Goal: Communication & Community: Answer question/provide support

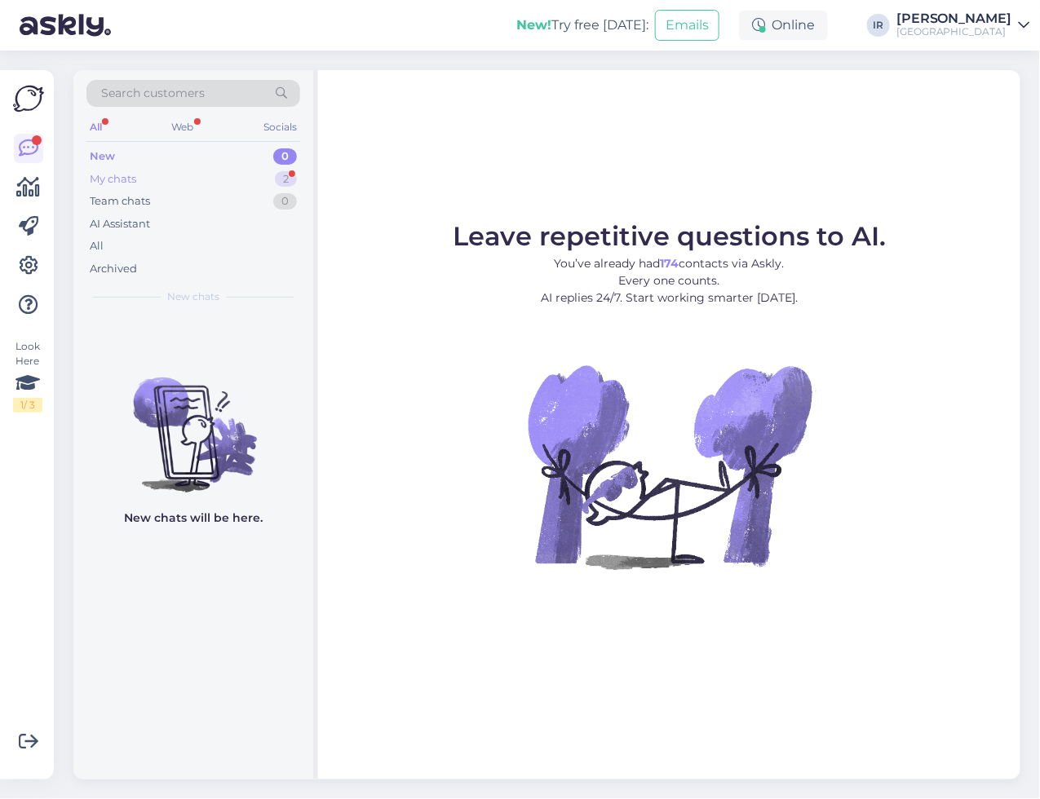
click at [148, 179] on div "My chats 2" at bounding box center [193, 179] width 214 height 23
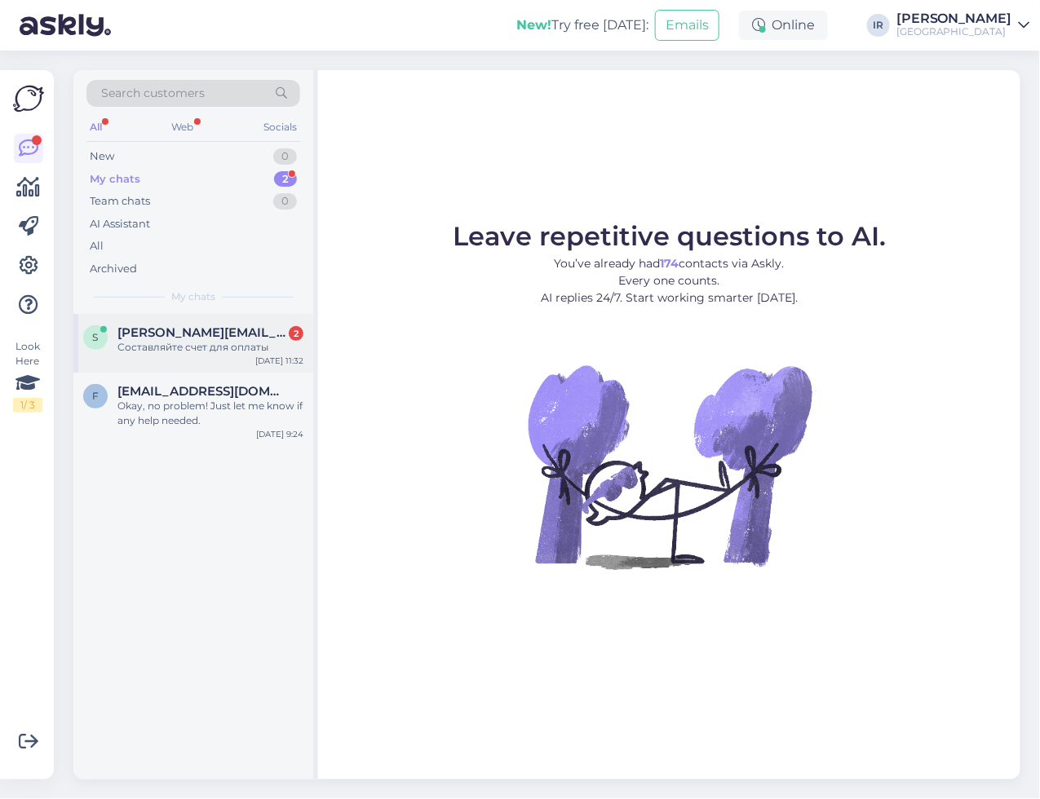
click at [182, 365] on div "s [PERSON_NAME][EMAIL_ADDRESS][PERSON_NAME][DOMAIN_NAME] 2 Составляйте счет для…" at bounding box center [193, 343] width 240 height 59
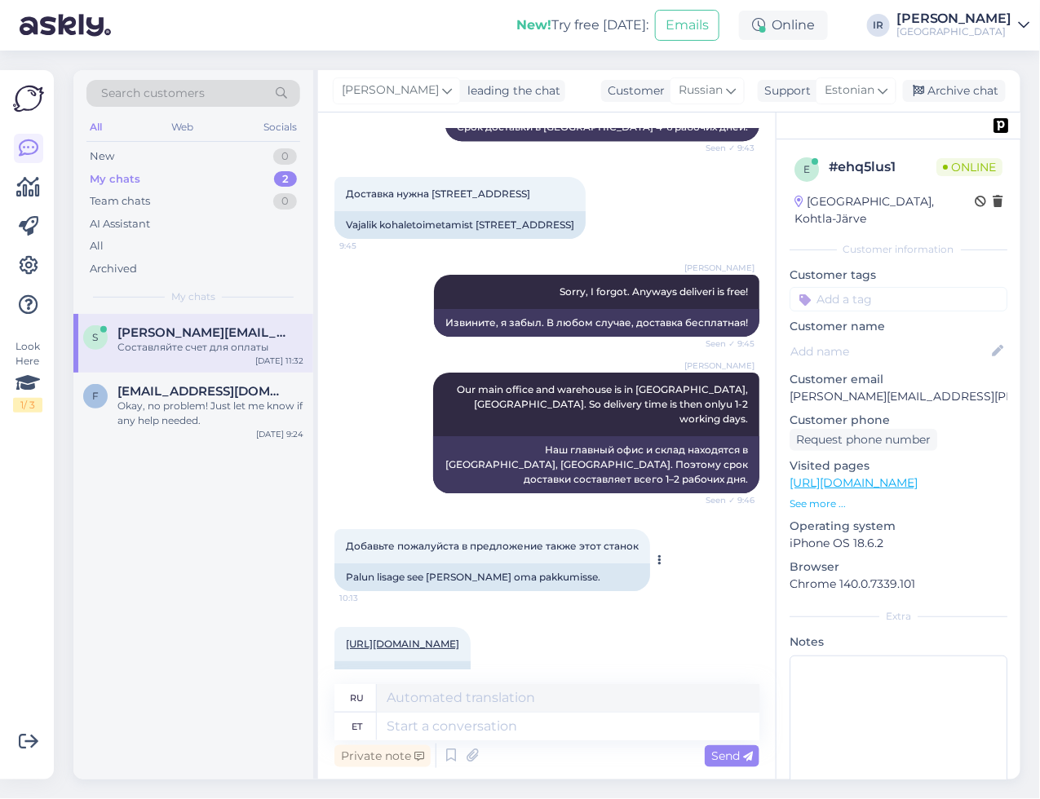
scroll to position [1495, 0]
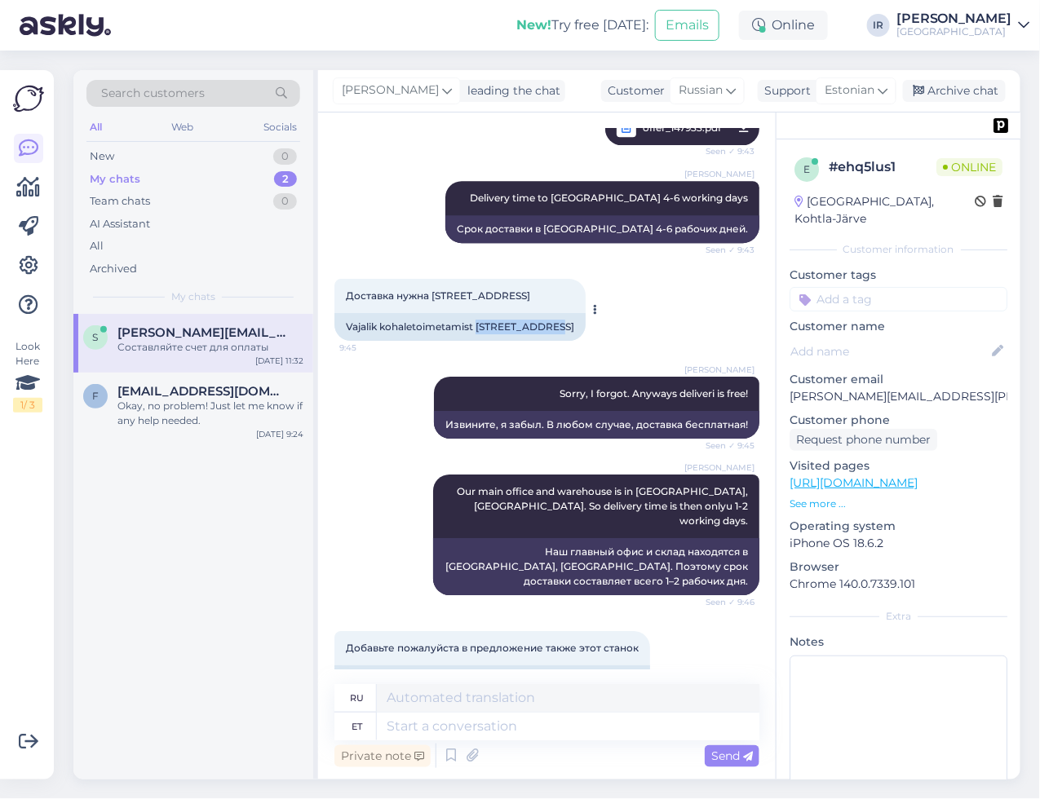
drag, startPoint x: 479, startPoint y: 429, endPoint x: 556, endPoint y: 430, distance: 77.5
click at [556, 341] on div "Vajalik kohaletoimetamist [STREET_ADDRESS]" at bounding box center [459, 327] width 251 height 28
copy div "Kaukaankatu 30"
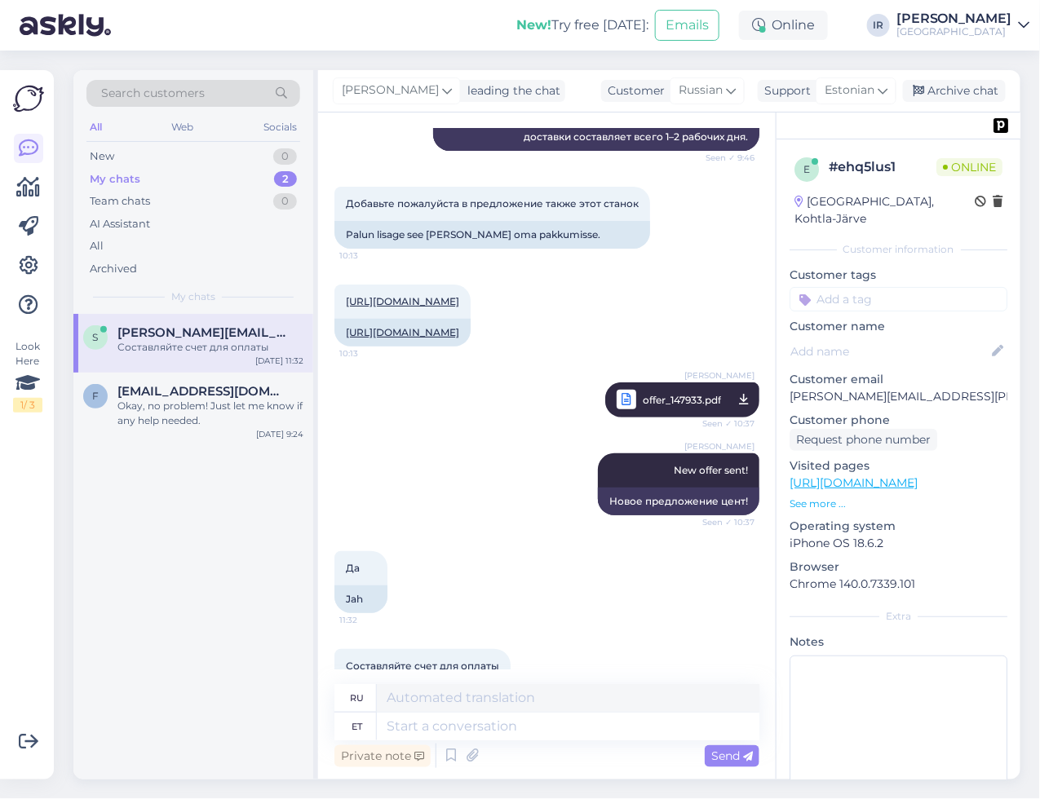
scroll to position [2130, 0]
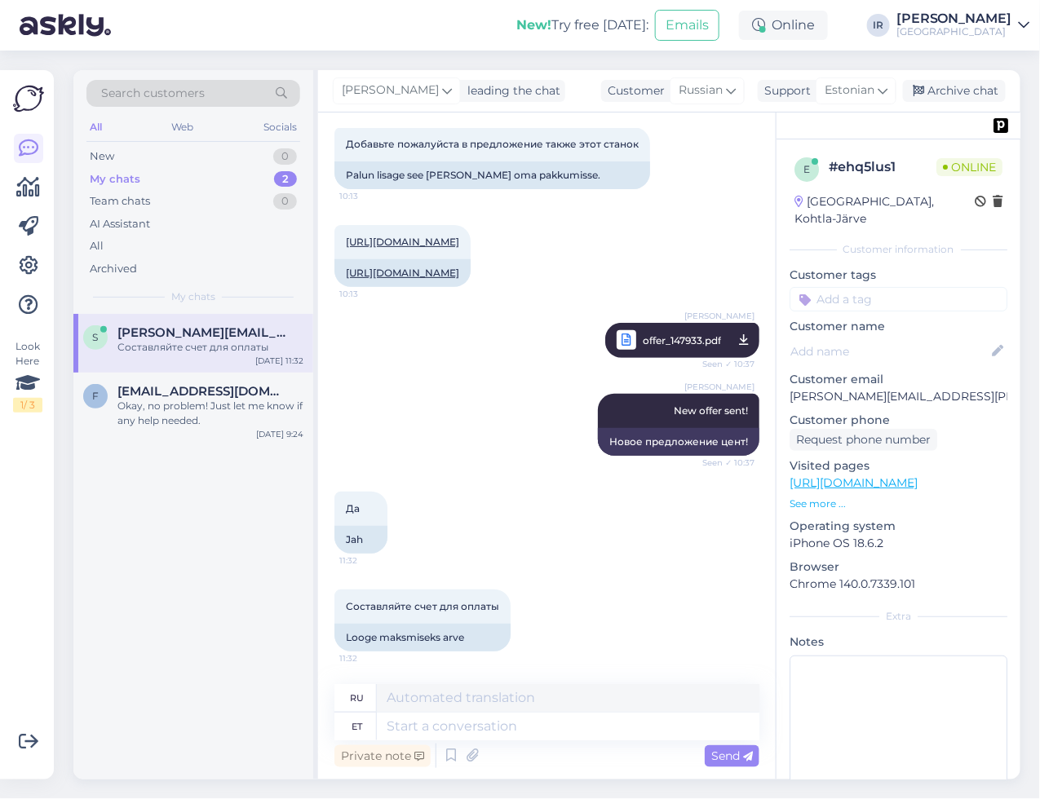
drag, startPoint x: 557, startPoint y: 557, endPoint x: 566, endPoint y: 549, distance: 12.1
click at [557, 557] on div "Да 11:32 Jah" at bounding box center [546, 523] width 425 height 98
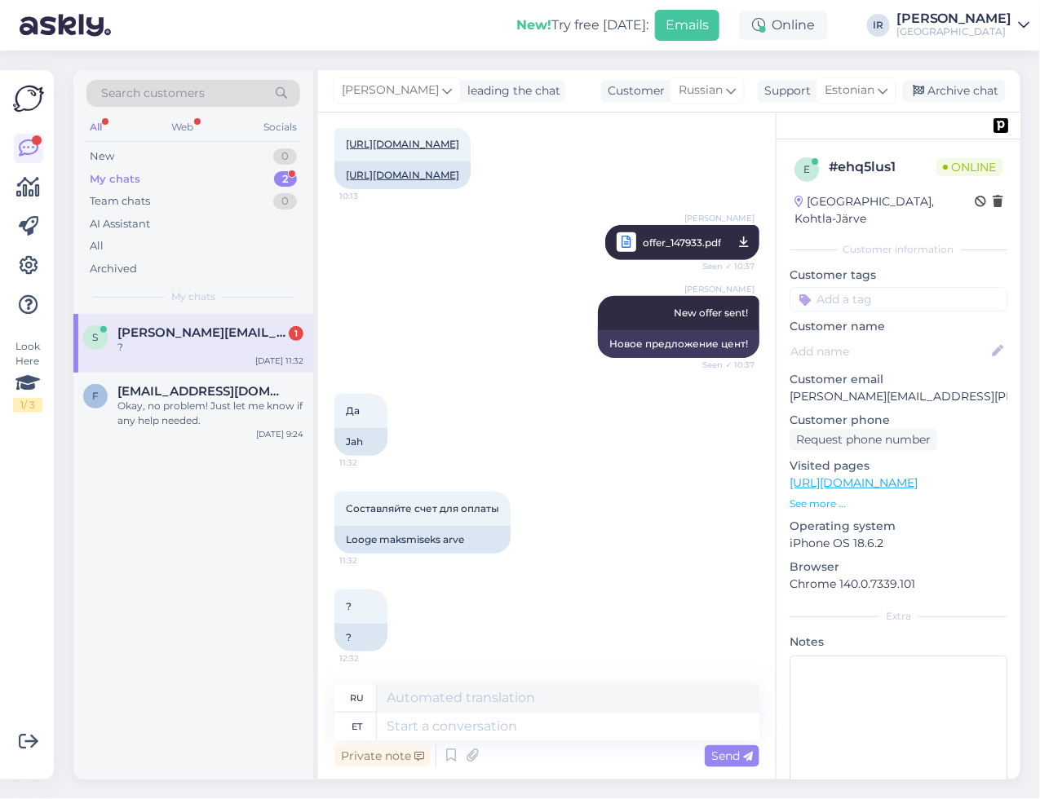
scroll to position [2228, 0]
drag, startPoint x: 571, startPoint y: 485, endPoint x: 563, endPoint y: 476, distance: 12.7
click at [571, 485] on div "Составляйте счет для оплаты 11:32 Looge maksmiseks arve" at bounding box center [546, 523] width 425 height 98
click at [482, 724] on textarea at bounding box center [568, 727] width 383 height 28
type textarea "Tere,"
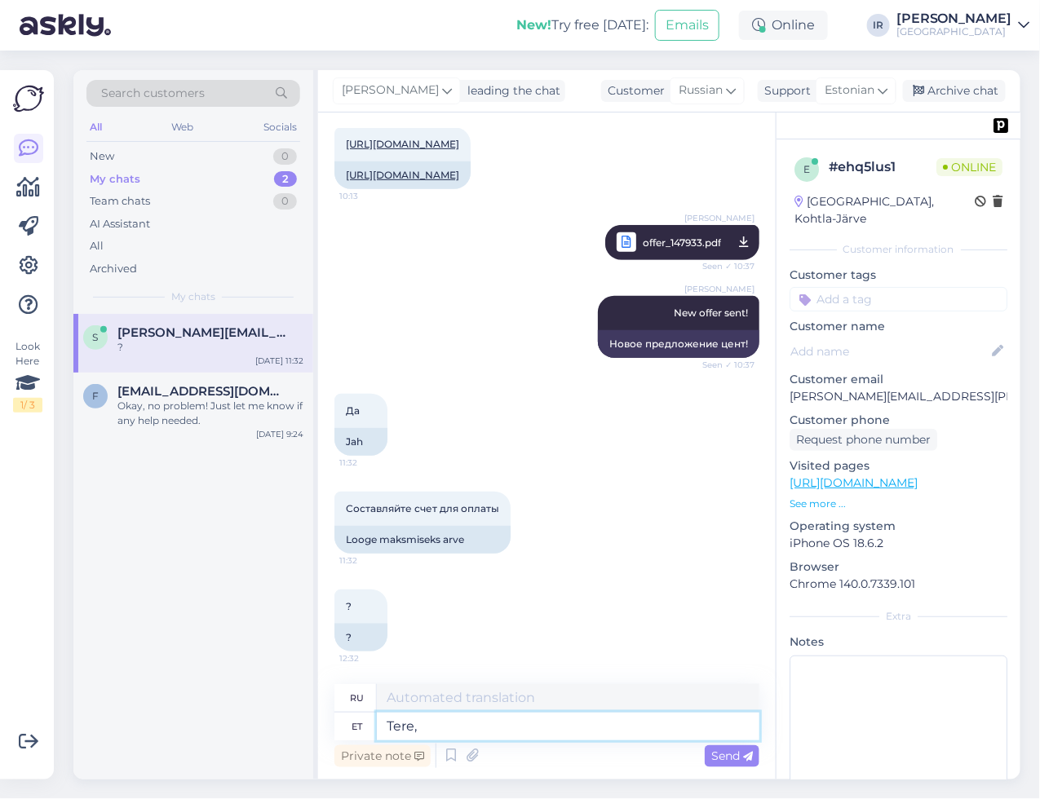
type textarea "Привет,"
type textarea "Tere, ei"
type textarea "Привет, нет."
type textarea "Tere,"
type textarea "Привет,"
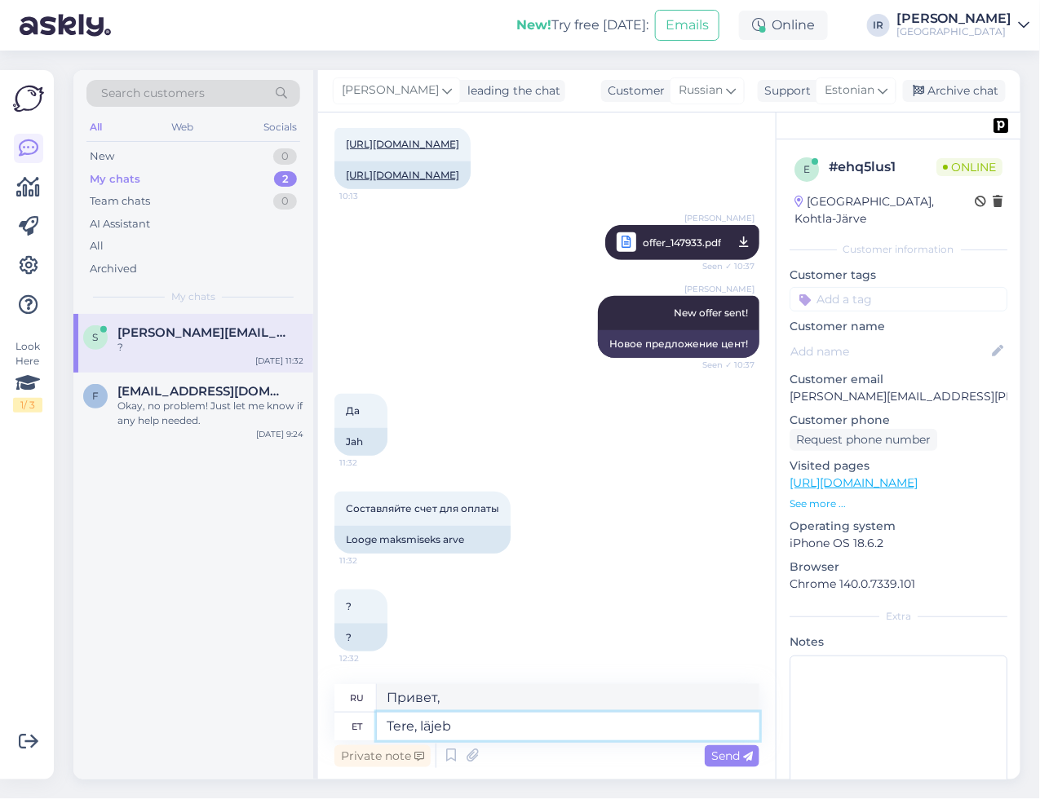
type textarea "Tere, läjeb"
type textarea "Привет, пошло."
type textarea "Tere, läheb aega."
type textarea "Здравствуйте, это требует времени."
type textarea "Tere, läheb aega. Teeme j"
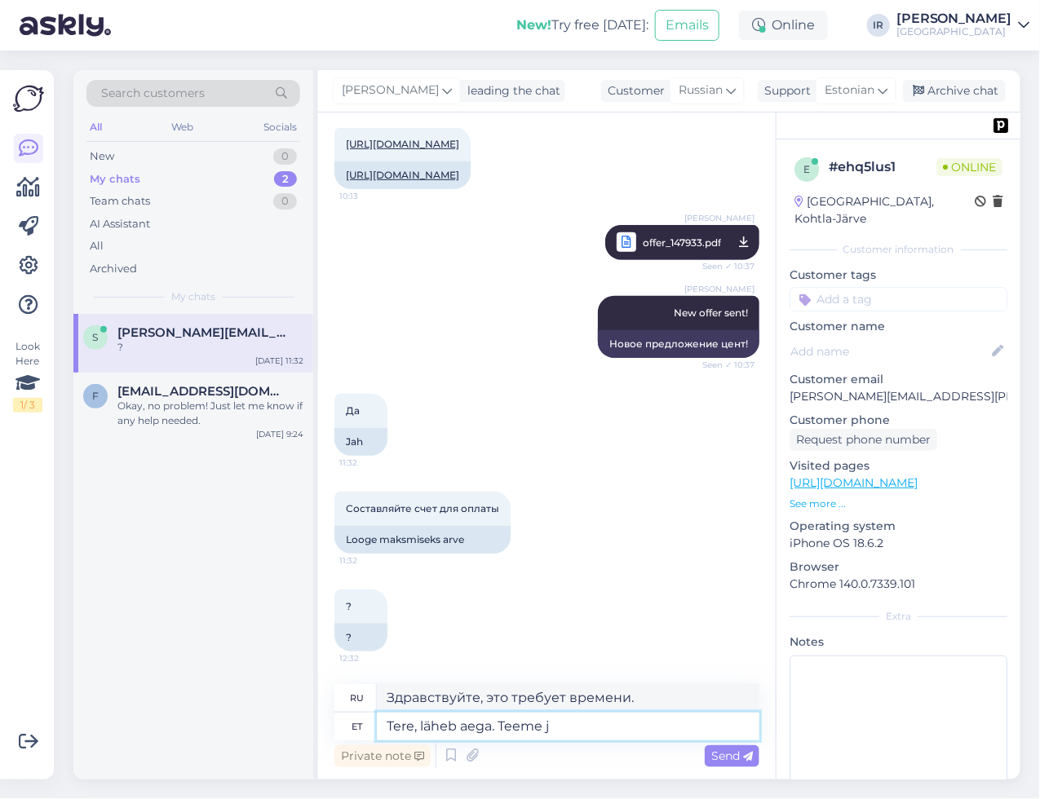
type textarea "Привет, это займёт некоторое время. Давайте сделаем это."
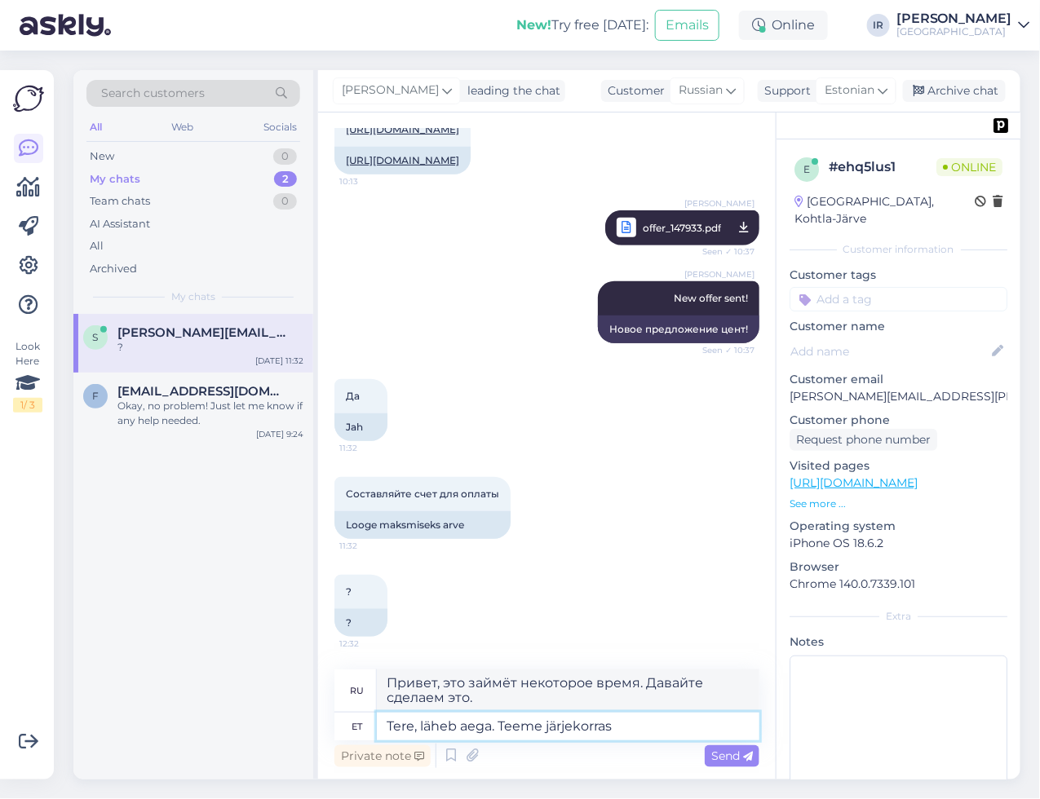
type textarea "Tere, läheb aega. Teeme järjekorras."
type textarea "Привет, это займёт некоторое время. Давайте по порядку."
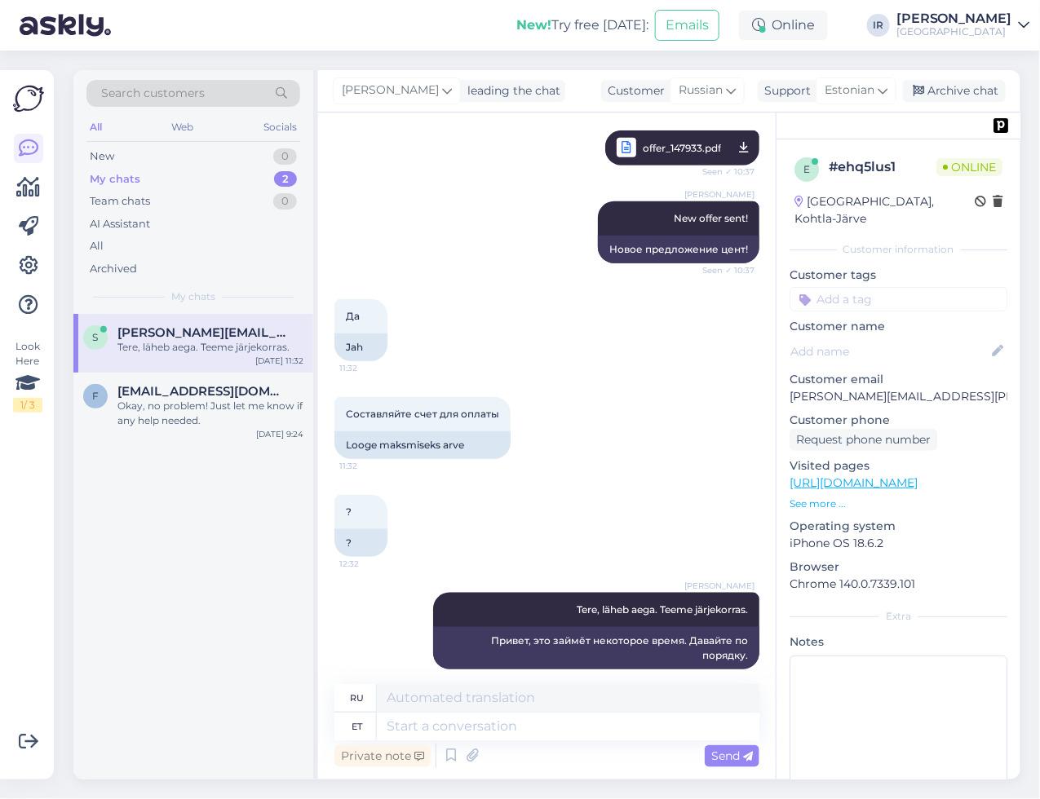
scroll to position [2144, 0]
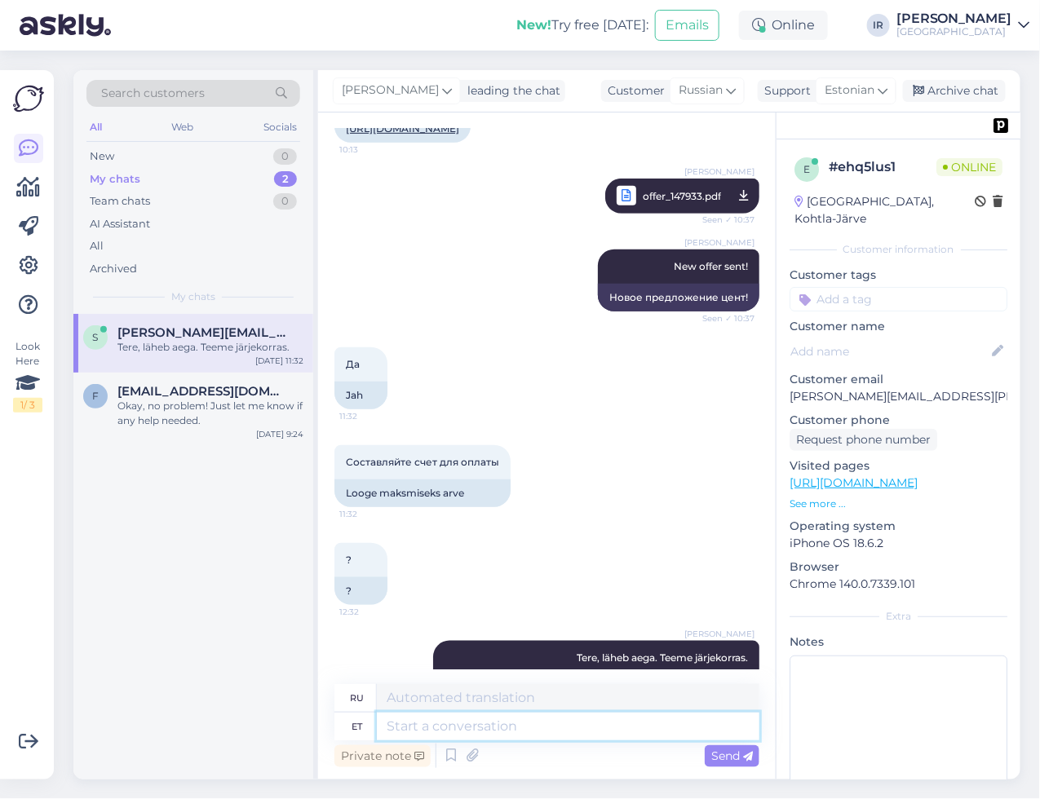
click at [433, 727] on textarea at bounding box center [568, 727] width 383 height 28
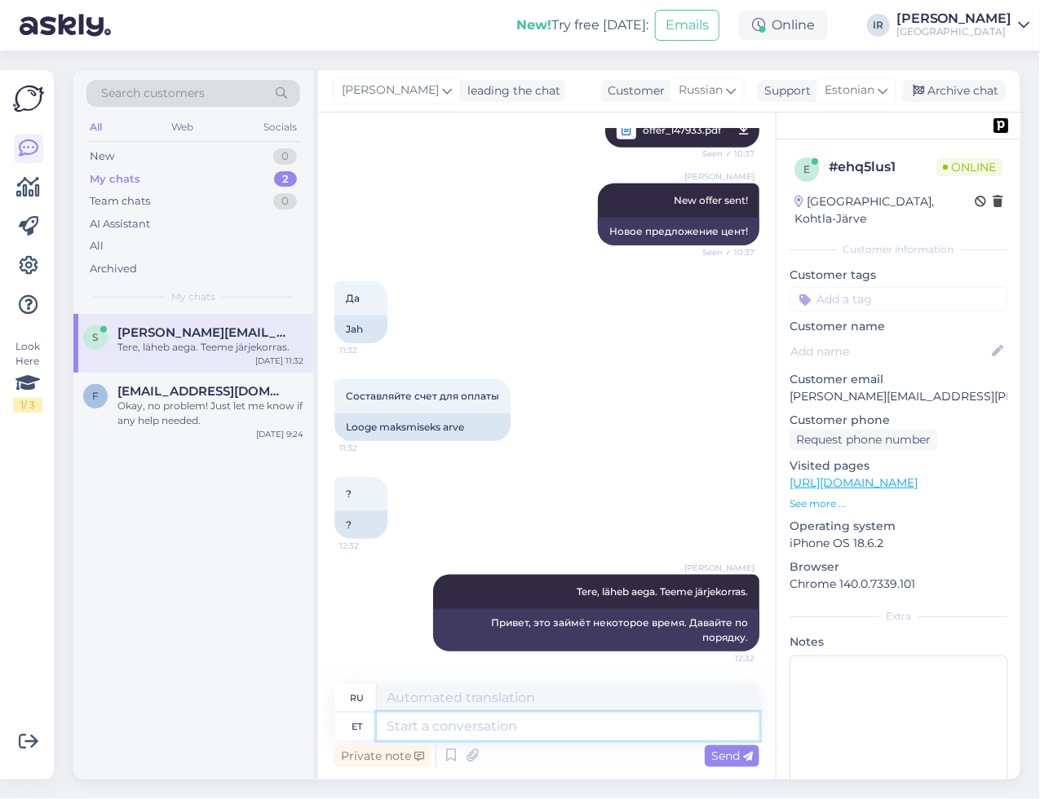
scroll to position [2326, 0]
paste textarea "T"
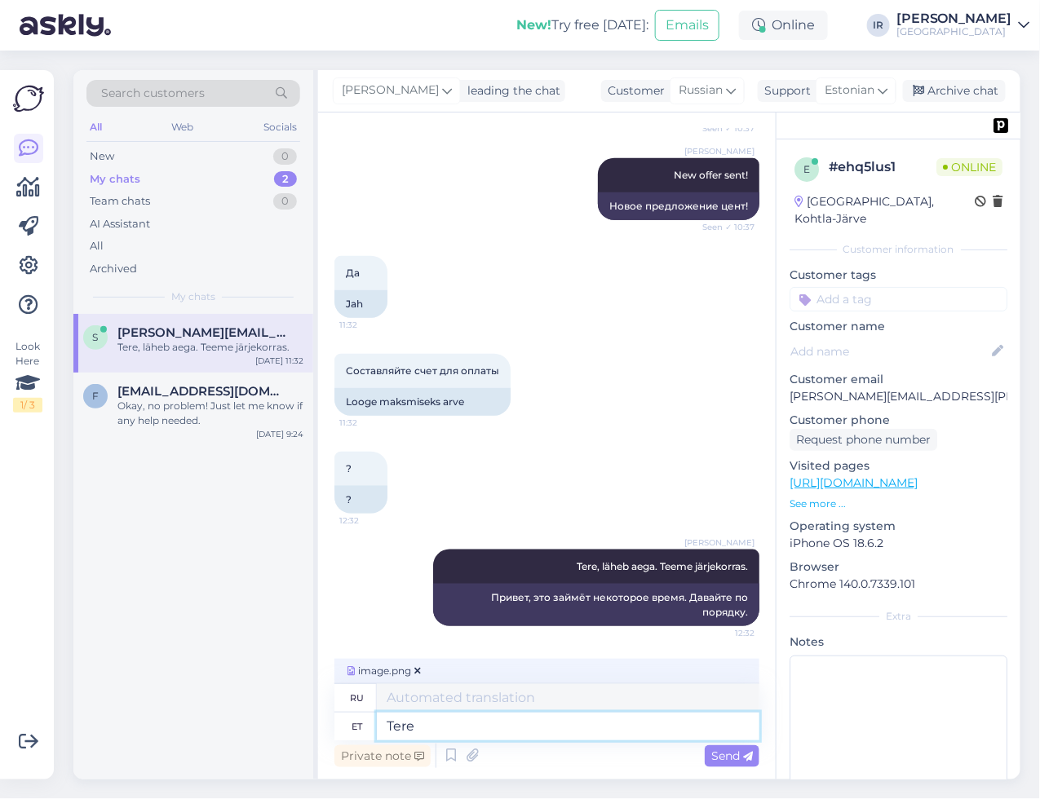
type textarea "Tere"
type textarea "Привет"
type textarea "Tere arv e"
type textarea "Привет, номер"
type textarea "Tere arve siin"
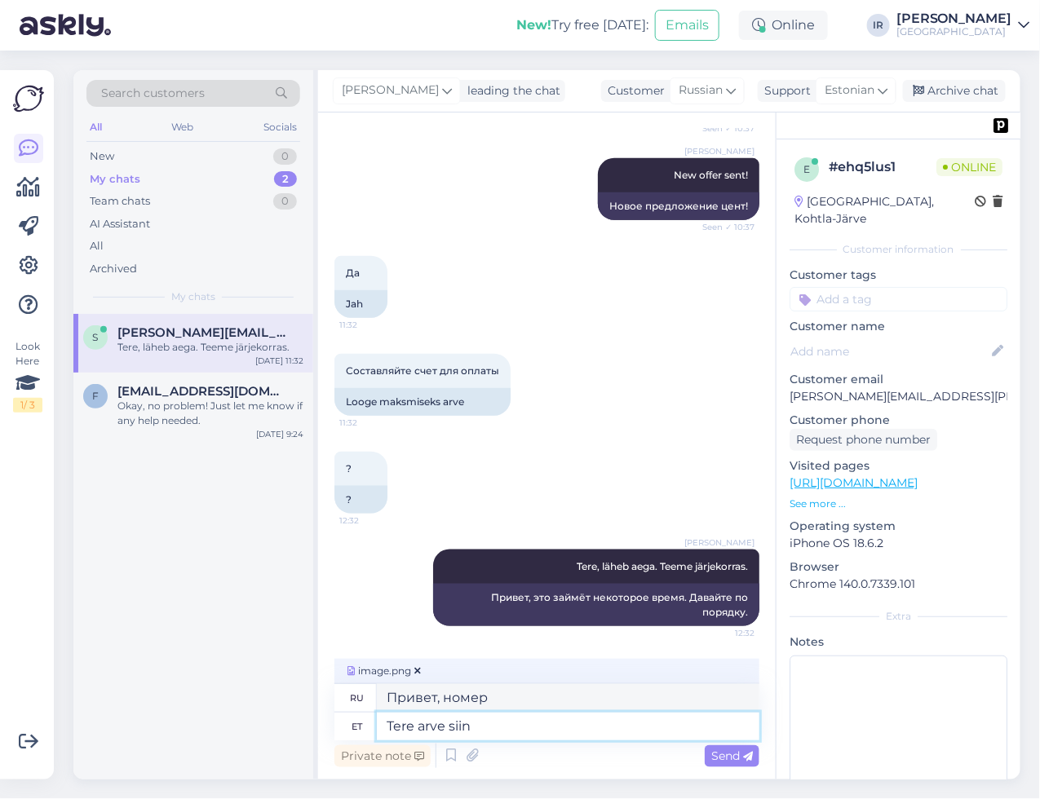
type textarea "Привет, [PERSON_NAME]"
type textarea "Tere arve siin. [GEOGRAPHIC_DATA]"
type textarea "Здравствуйте, это [PERSON_NAME]."
type textarea "Tere arve siin. Palun ö"
type textarea "Здравствуйте, счёт здесь. Пожалуйста."
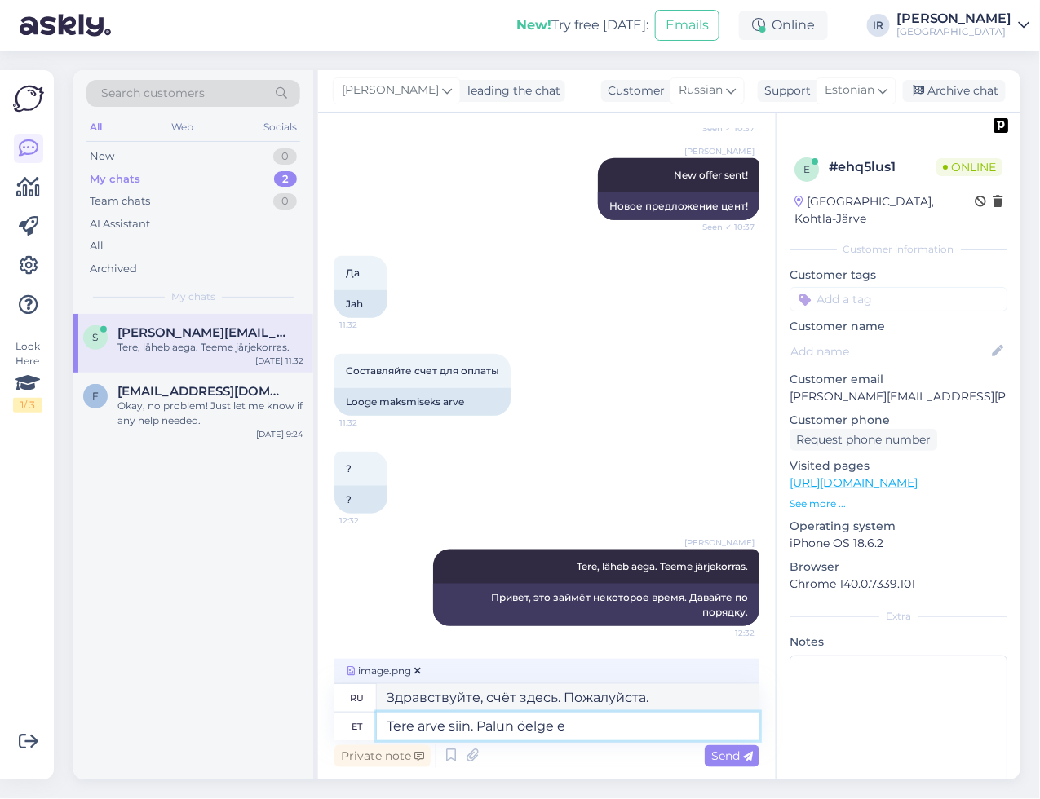
type textarea "Tere arve siin. Palun öelge en"
type textarea "Здравствуйте, это [PERSON_NAME]. Пожалуйста, скажите мне."
type textarea "Tere arve siin. Palun öelge enda t"
type textarea "Привет, это Билл. Пожалуйста, скажи мне, как ты"
type textarea "Tere arve siin. Palun öelge enda telefoninumber, et"
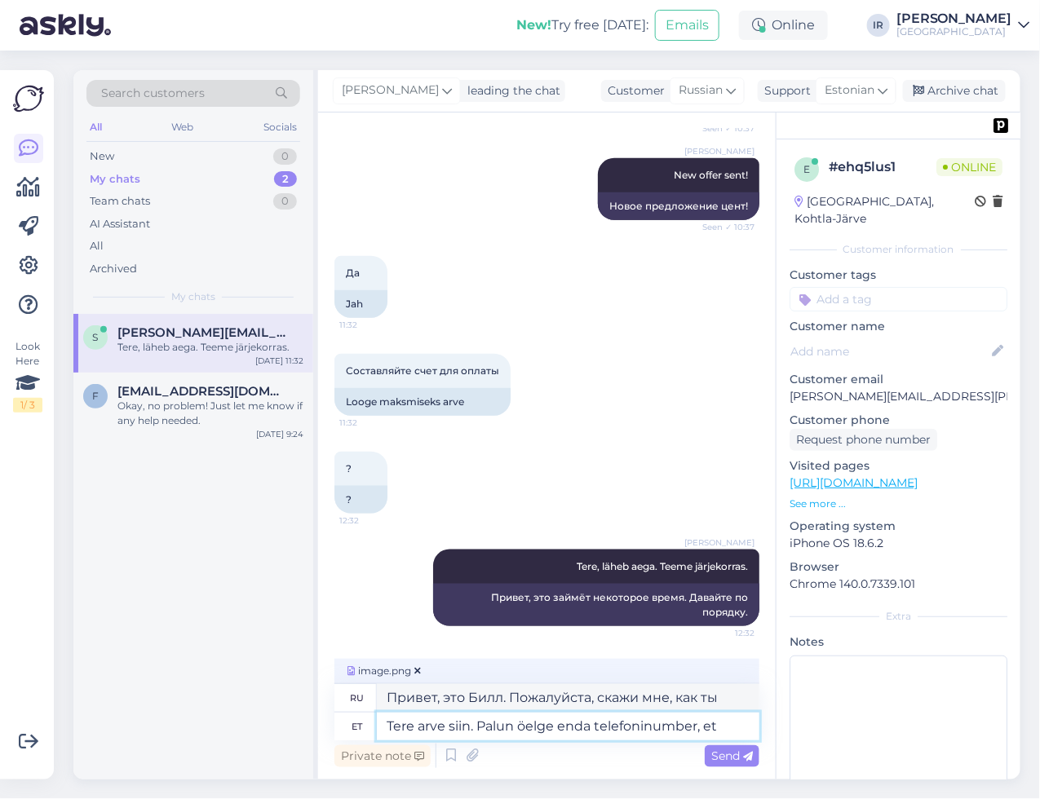
type textarea "Привет, Билл. Дай мне, пожалуйста, номер телефона."
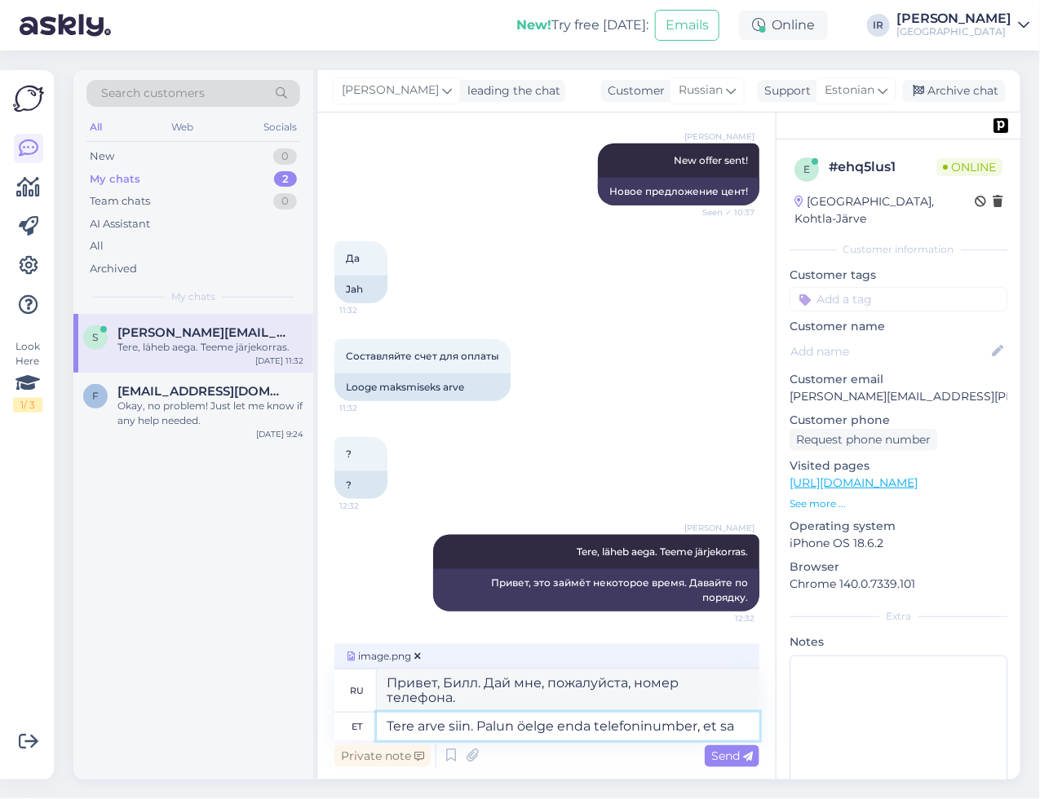
type textarea "Tere arve siin. Palun öelge enda telefoninumber, et saa"
type textarea "Здравствуйте, это [PERSON_NAME]. Пожалуйста, дайте мне ваш номер телефона, чтоб…"
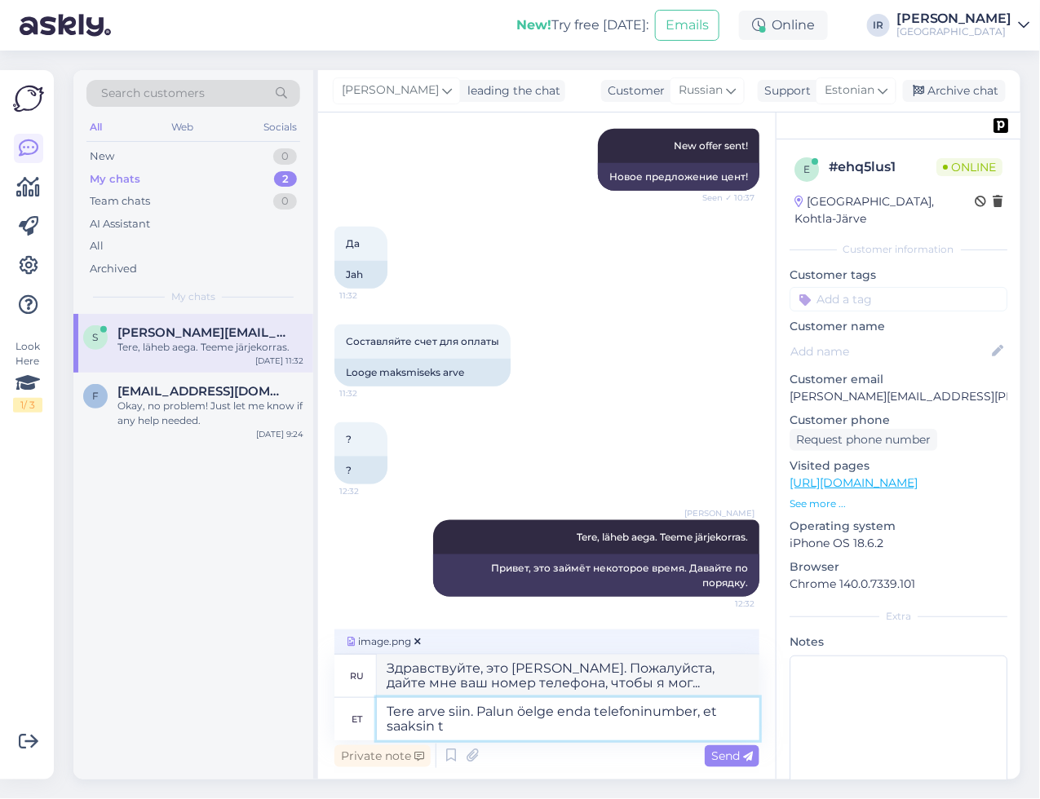
type textarea "Tere arve siin. Palun öelge enda telefoninumber, et saaksin te"
type textarea "Здравствуйте, это [PERSON_NAME]. [PERSON_NAME], пожалуйста, свой номер телефона…"
type textarea "Tere arve siin. Palun öelge enda telefoninumber, et saaksin tellimusele l"
type textarea "Здравствуйте, счёт здесь. Пожалуйста, дайте мне номер телефона, чтобы я мог сде…"
type textarea "Tere arve siin. Palun öelge enda telefoninumber, et saaksin tellimusele lisada"
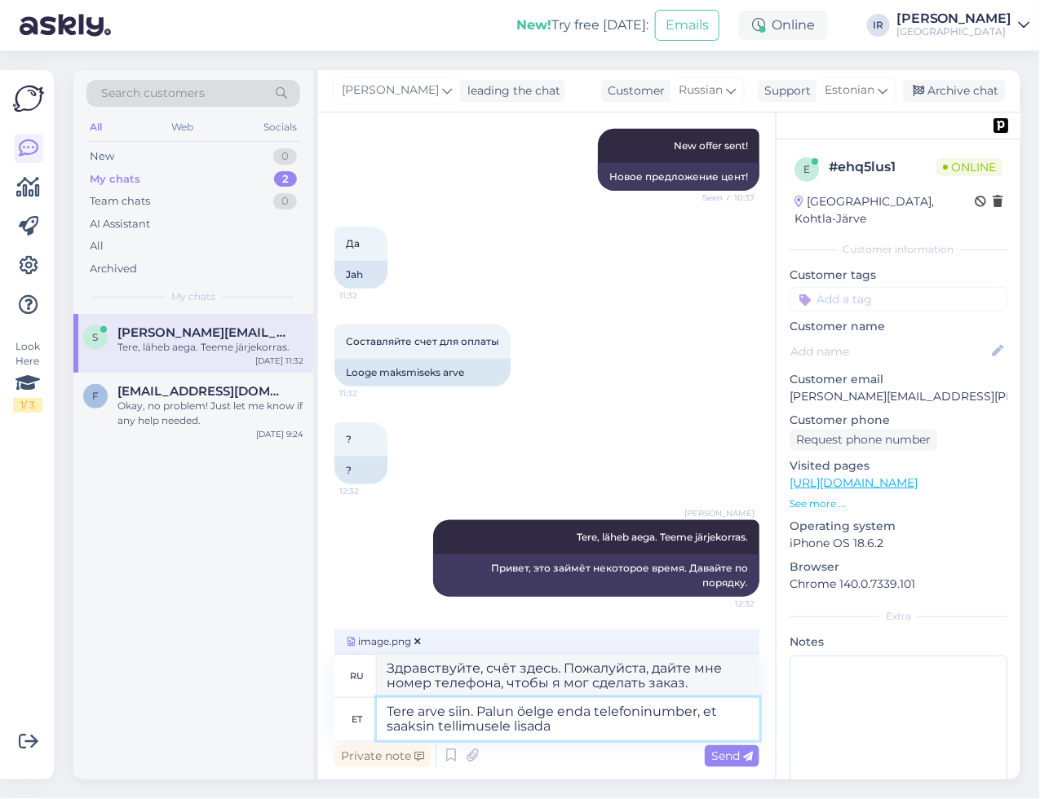
type textarea "Здравствуйте, счёт пришёл. Пожалуйста, дайте мне номер телефона, чтобы я мог до…"
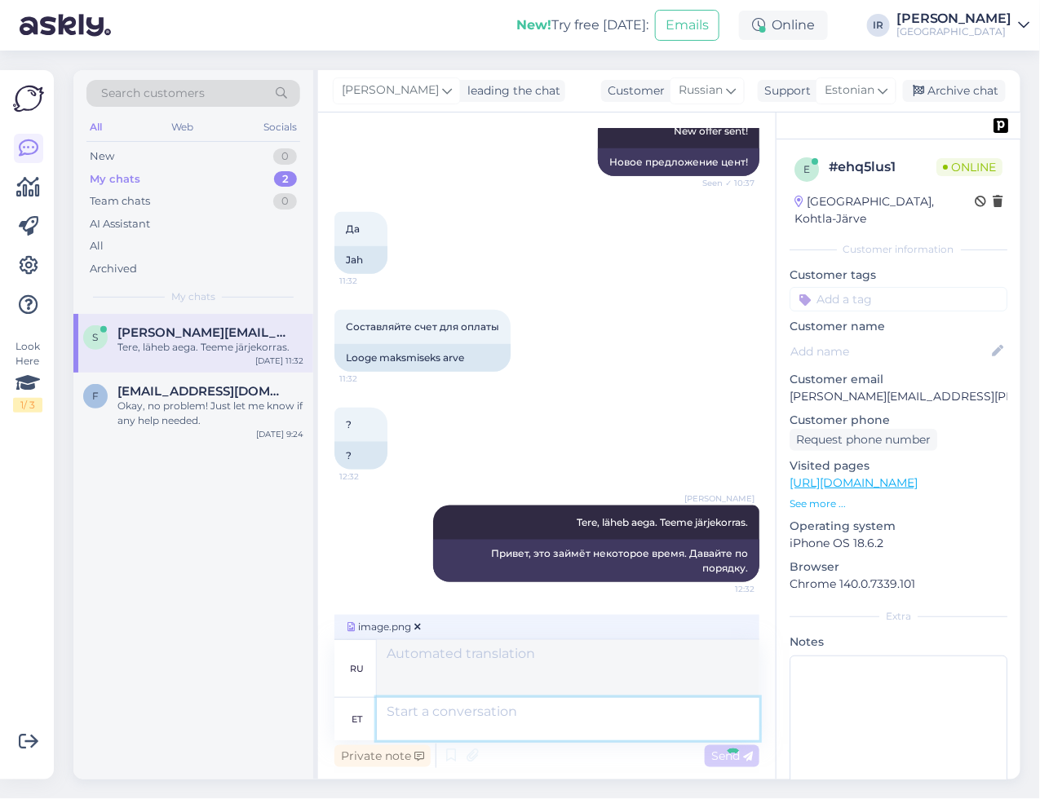
scroll to position [2555, 0]
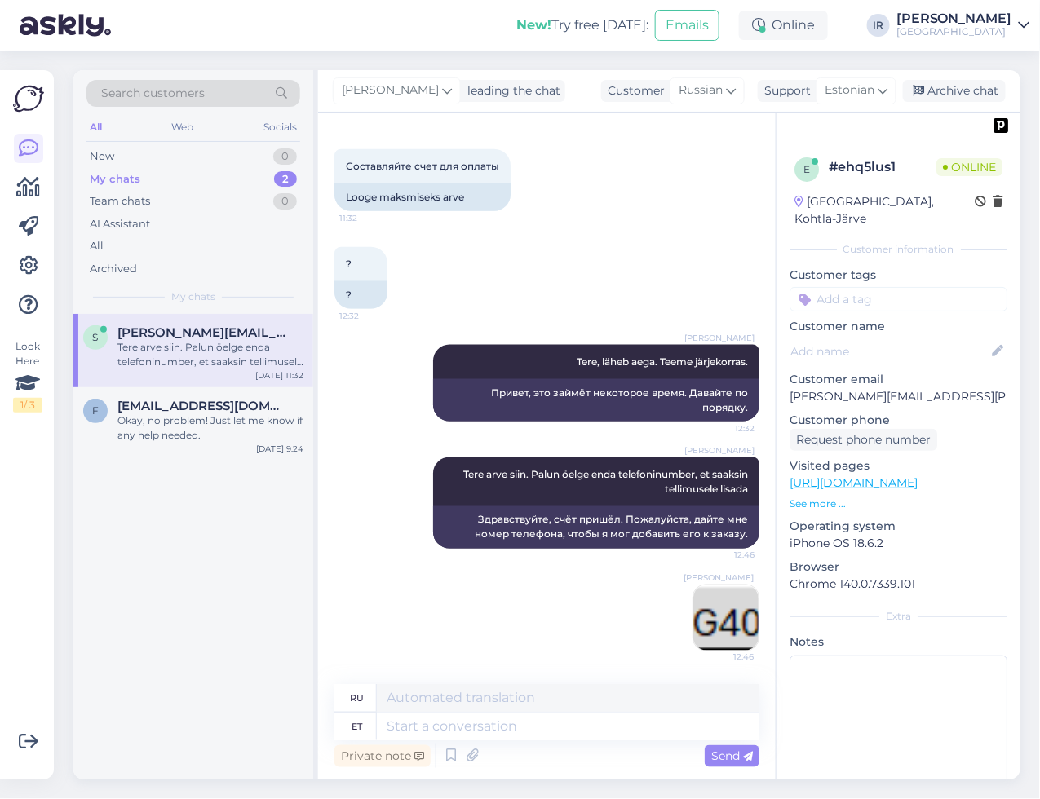
click at [702, 628] on img at bounding box center [725, 618] width 65 height 65
click at [473, 760] on icon at bounding box center [472, 756] width 23 height 24
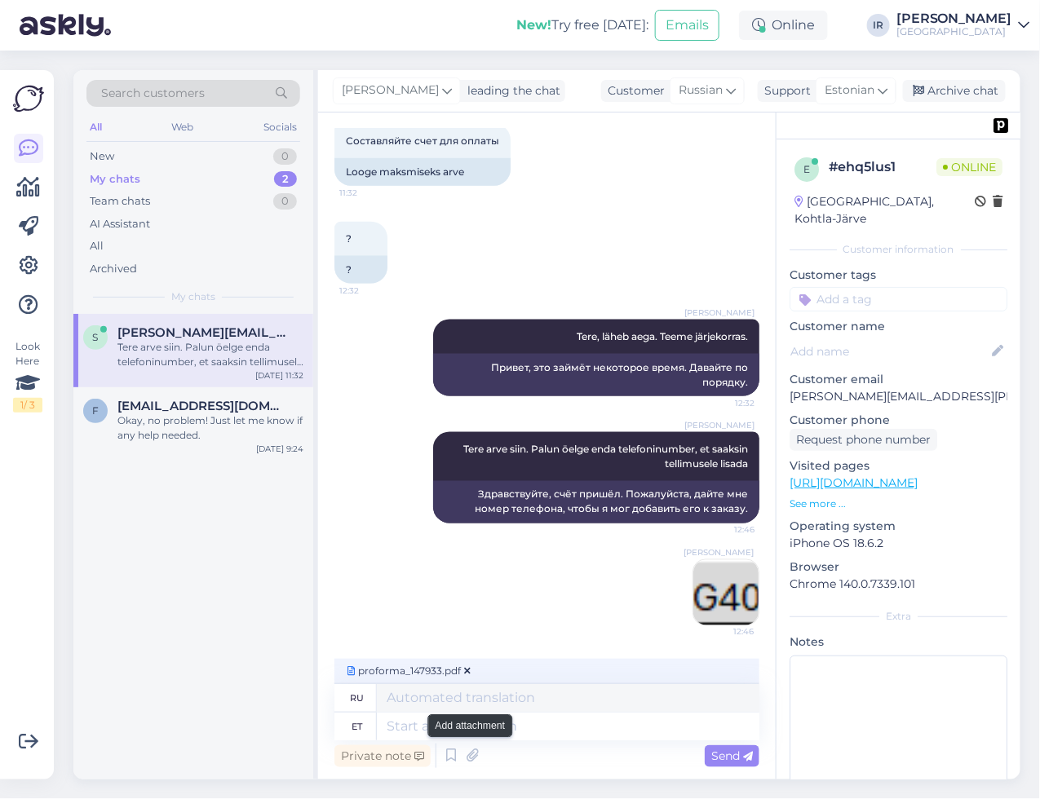
scroll to position [2580, 0]
click at [716, 755] on span "Send" at bounding box center [732, 756] width 42 height 15
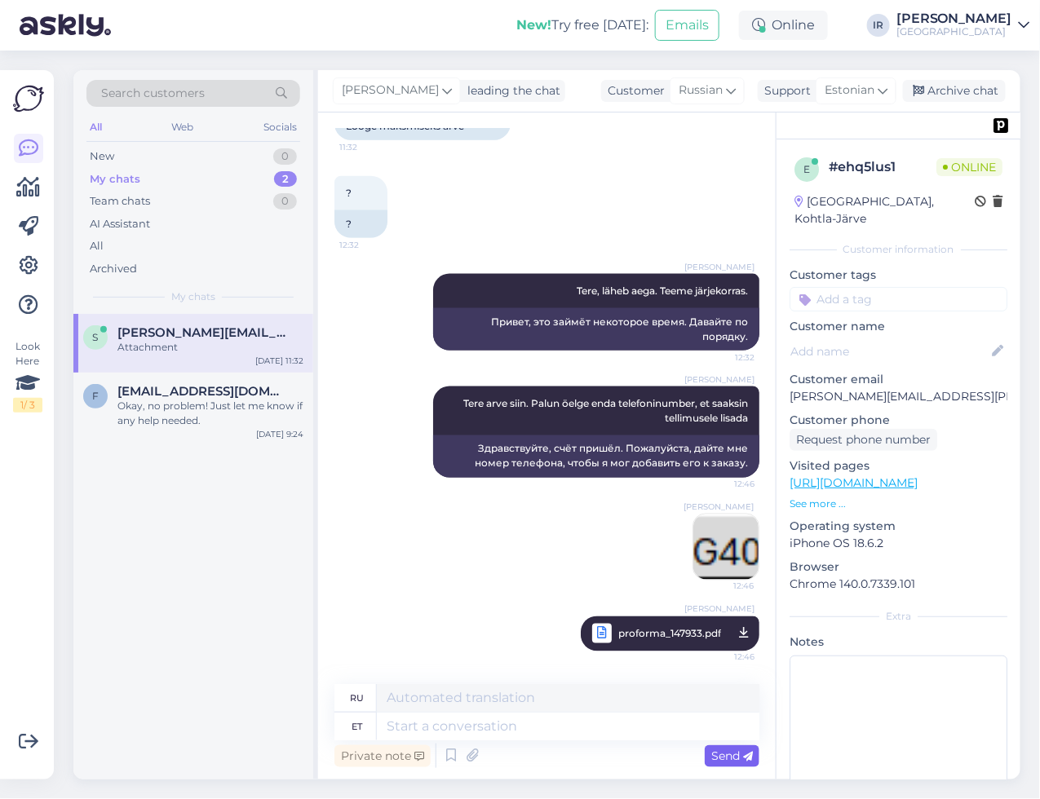
scroll to position [2627, 0]
click at [145, 173] on div "My chats 2" at bounding box center [193, 179] width 214 height 23
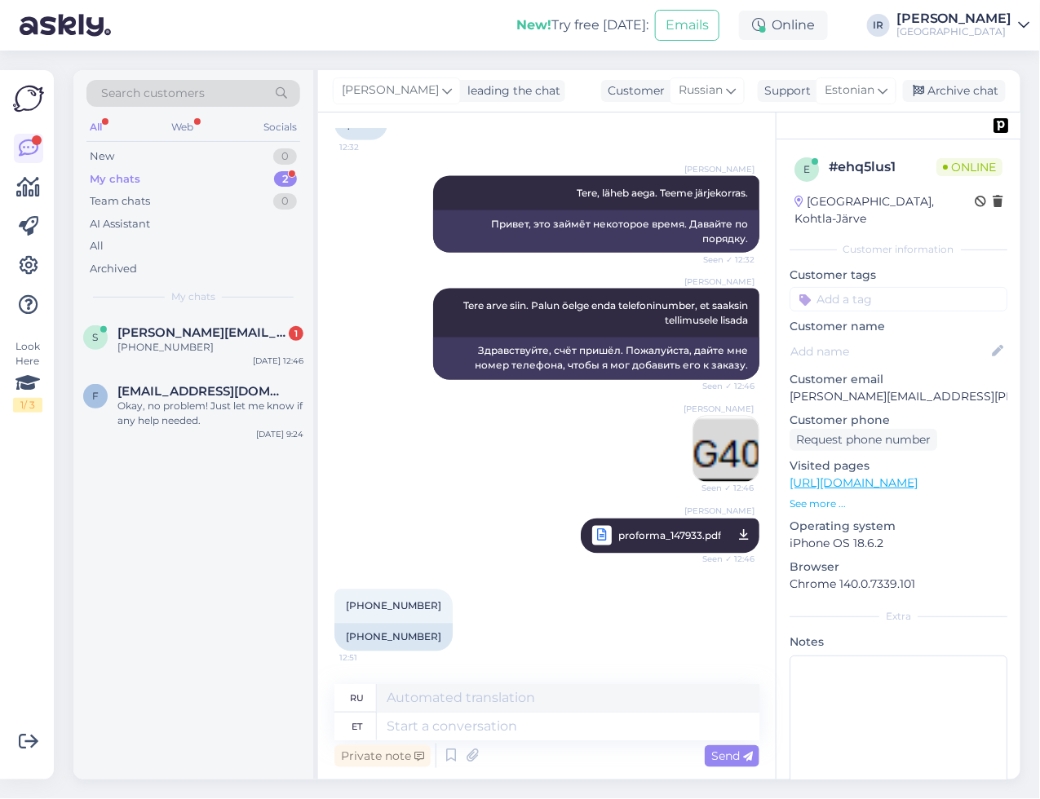
scroll to position [2725, 0]
